Goal: Register for event/course

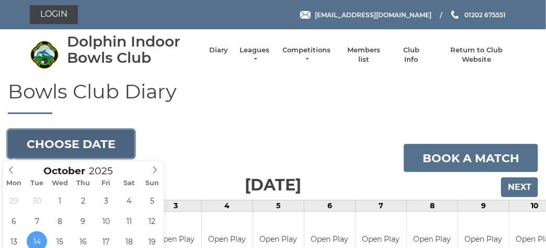
click at [94, 146] on button "Choose date" at bounding box center [71, 144] width 127 height 28
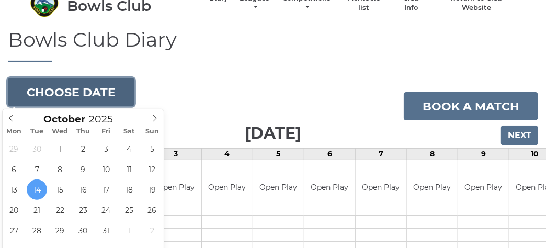
scroll to position [157, 0]
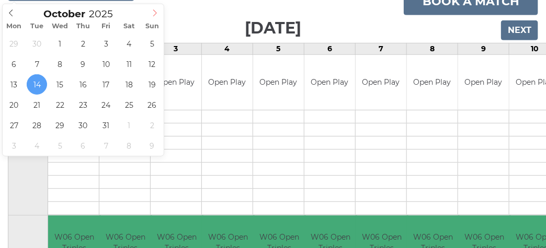
click at [153, 14] on icon at bounding box center [154, 12] width 7 height 7
type input "2025-11-10"
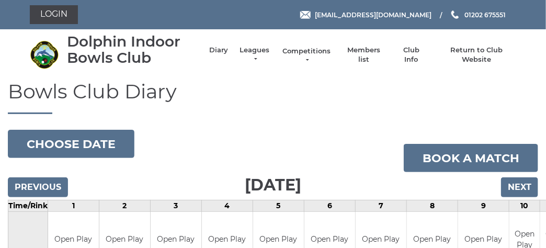
click at [313, 48] on link "Competitions" at bounding box center [307, 56] width 50 height 19
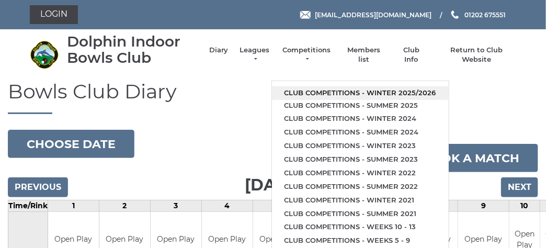
click at [322, 92] on link "Club competitions - Winter 2025/2026" at bounding box center [360, 93] width 177 height 14
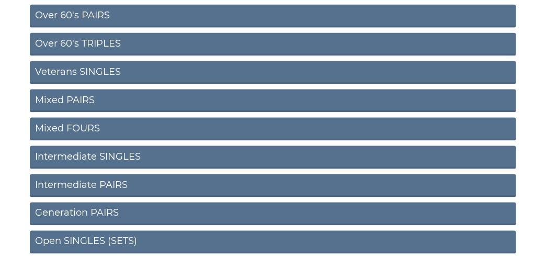
scroll to position [494, 0]
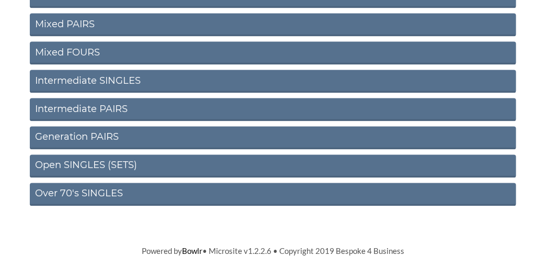
click at [93, 167] on link "Open SINGLES (SETS)" at bounding box center [273, 166] width 486 height 23
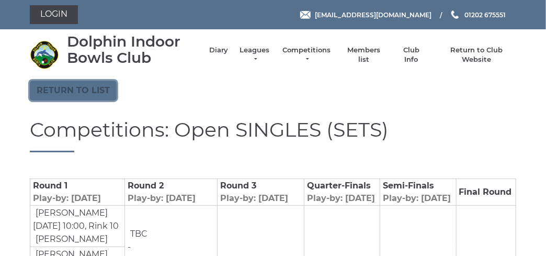
click at [84, 87] on link "Return to list" at bounding box center [73, 91] width 87 height 20
